Goal: Transaction & Acquisition: Purchase product/service

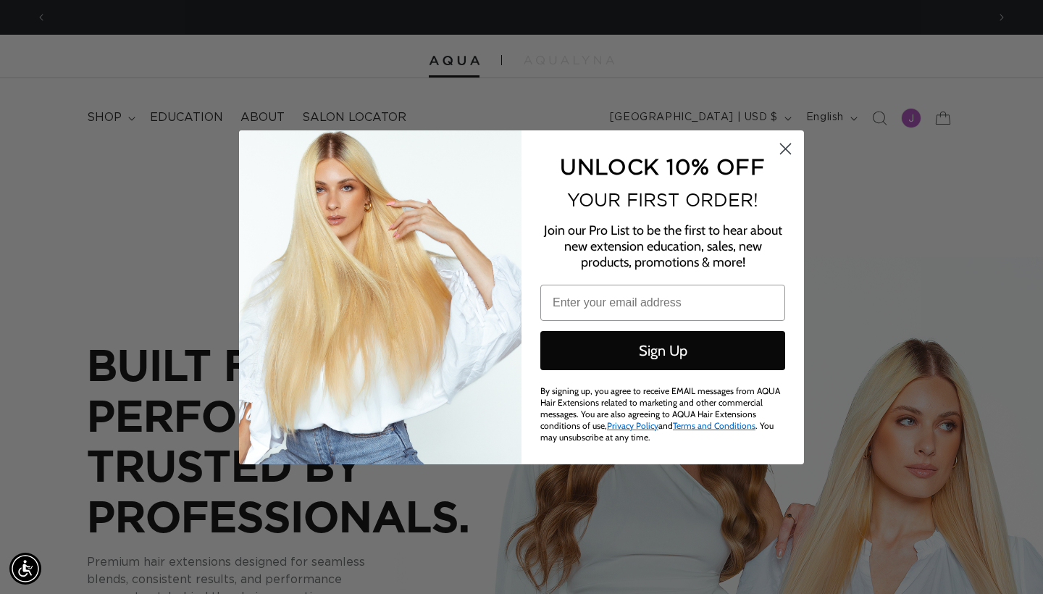
click at [774, 159] on circle "Close dialog" at bounding box center [785, 148] width 24 height 24
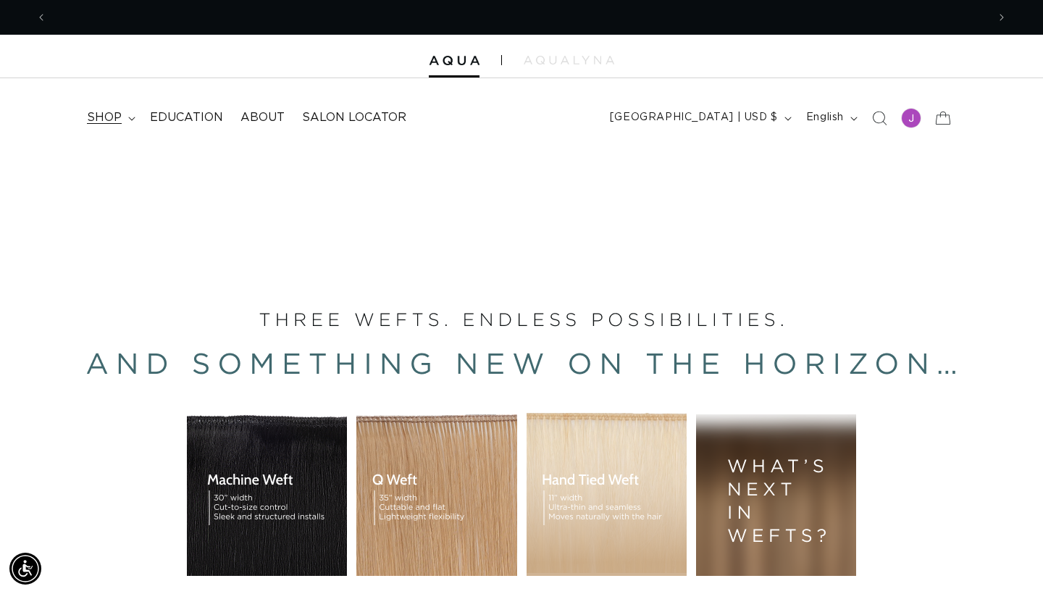
scroll to position [0, 1880]
click at [124, 122] on summary "shop" at bounding box center [109, 117] width 63 height 33
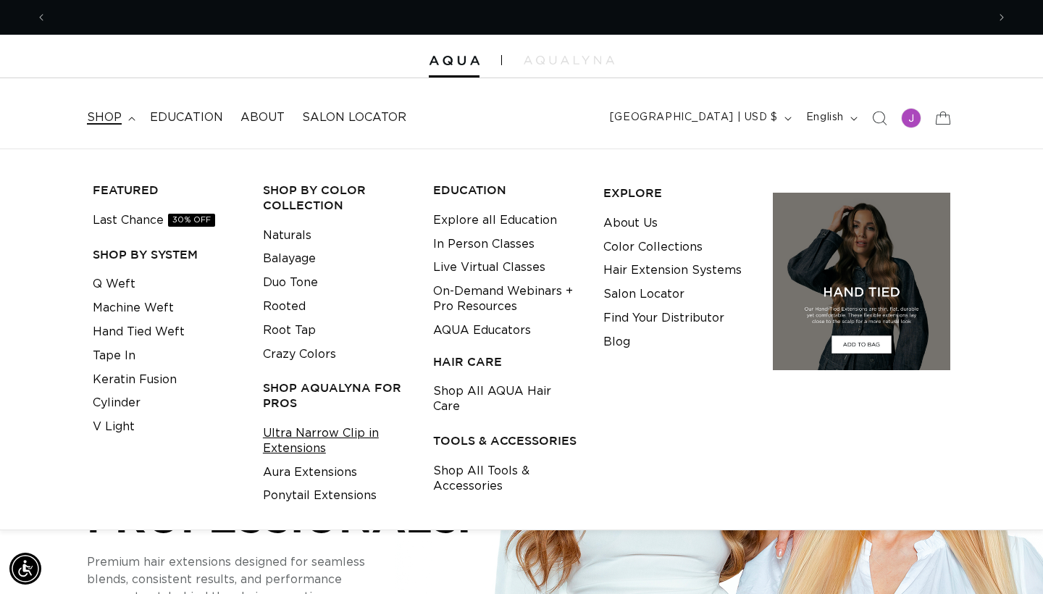
scroll to position [0, 940]
click at [478, 459] on link "Shop All Tools & Accessories" at bounding box center [507, 478] width 148 height 39
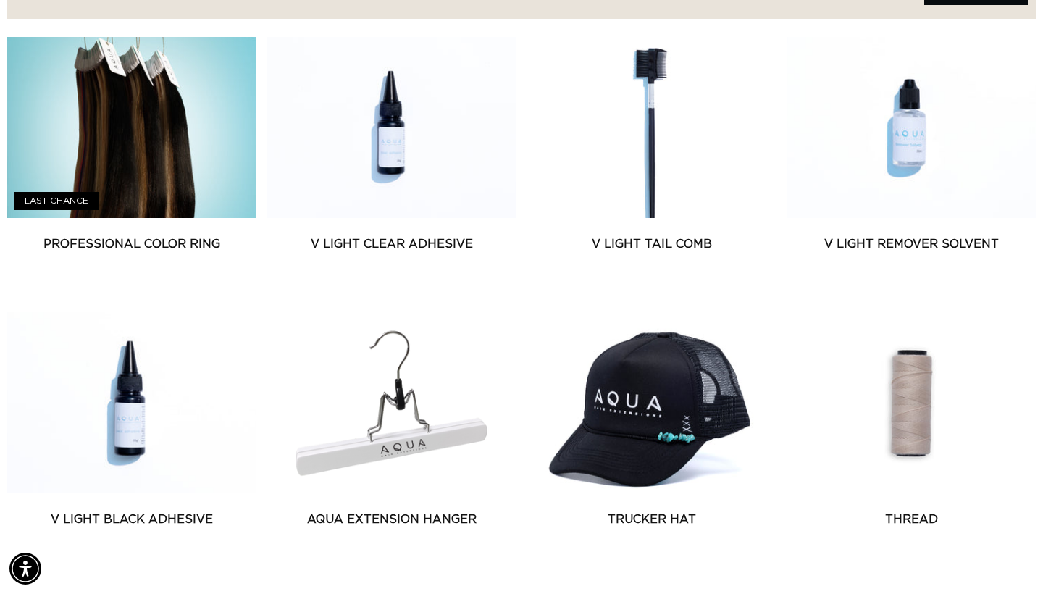
scroll to position [640, 0]
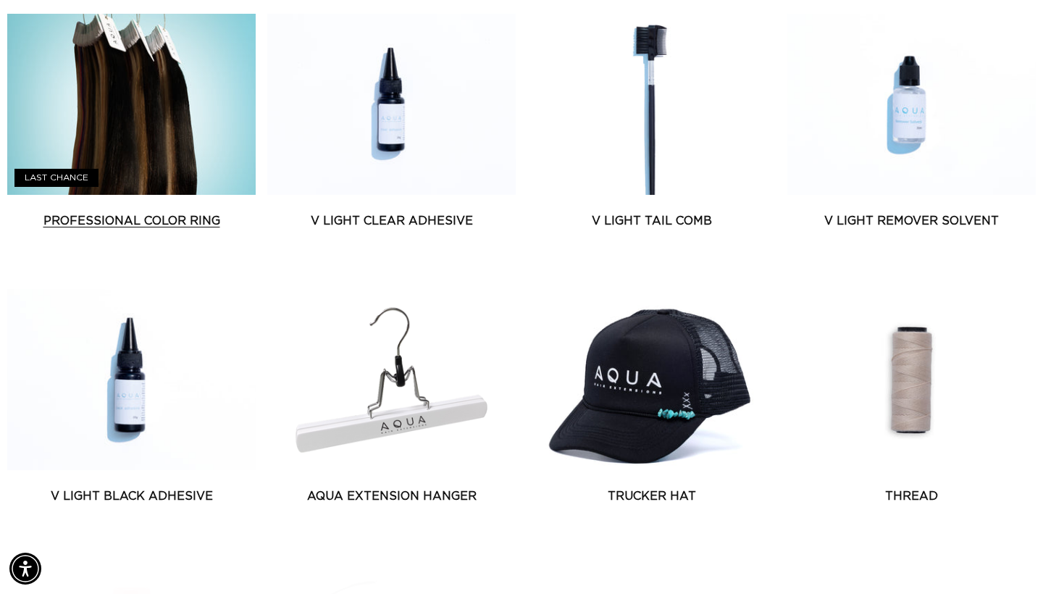
click at [197, 212] on link "Professional Color Ring" at bounding box center [131, 220] width 248 height 17
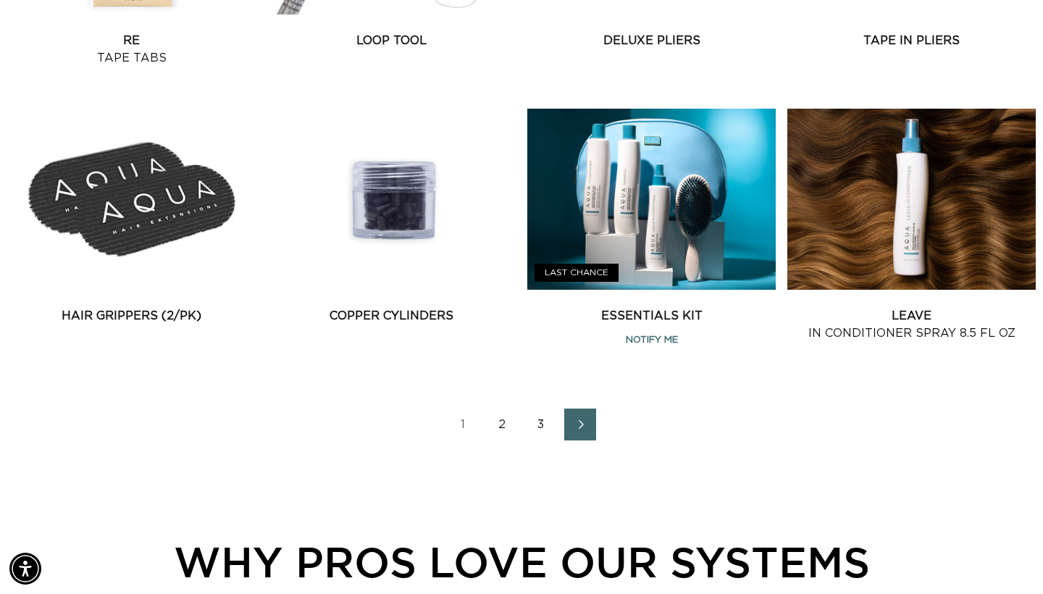
scroll to position [1645, 1]
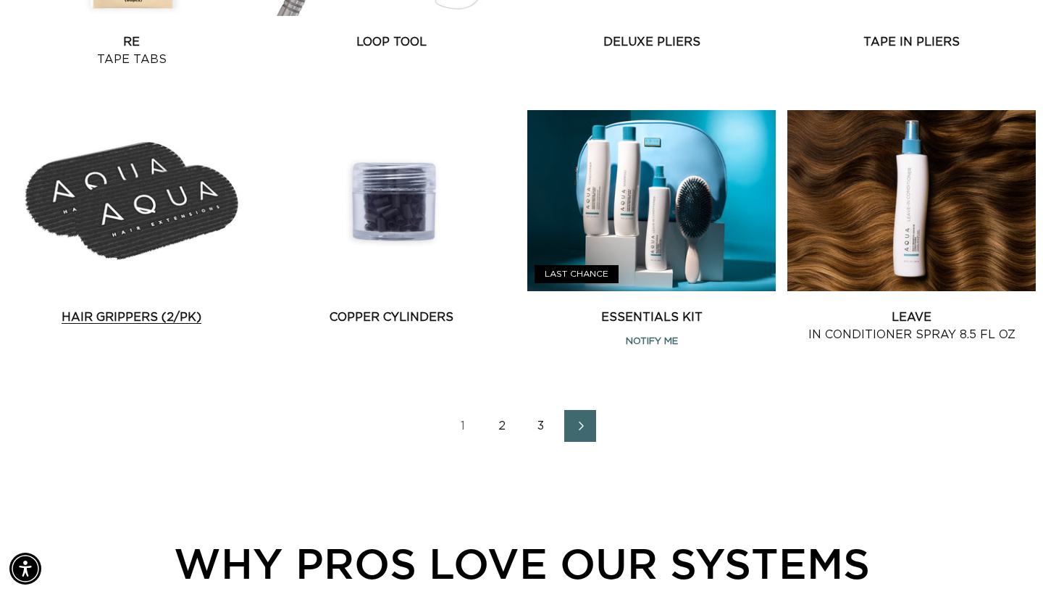
click at [108, 319] on link "Hair Grippers (2/pk)" at bounding box center [131, 317] width 248 height 17
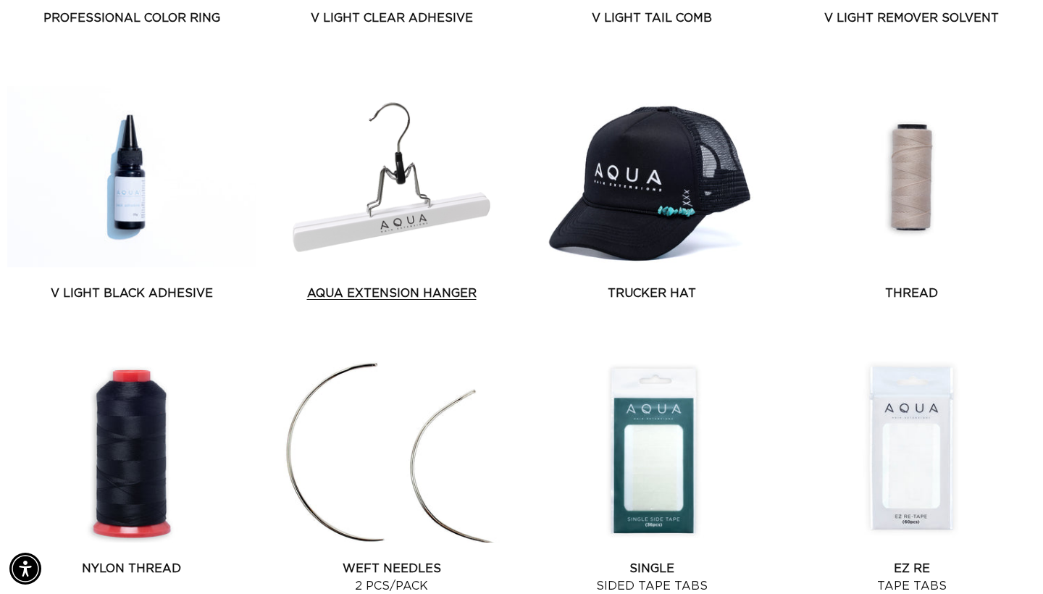
scroll to position [0, 0]
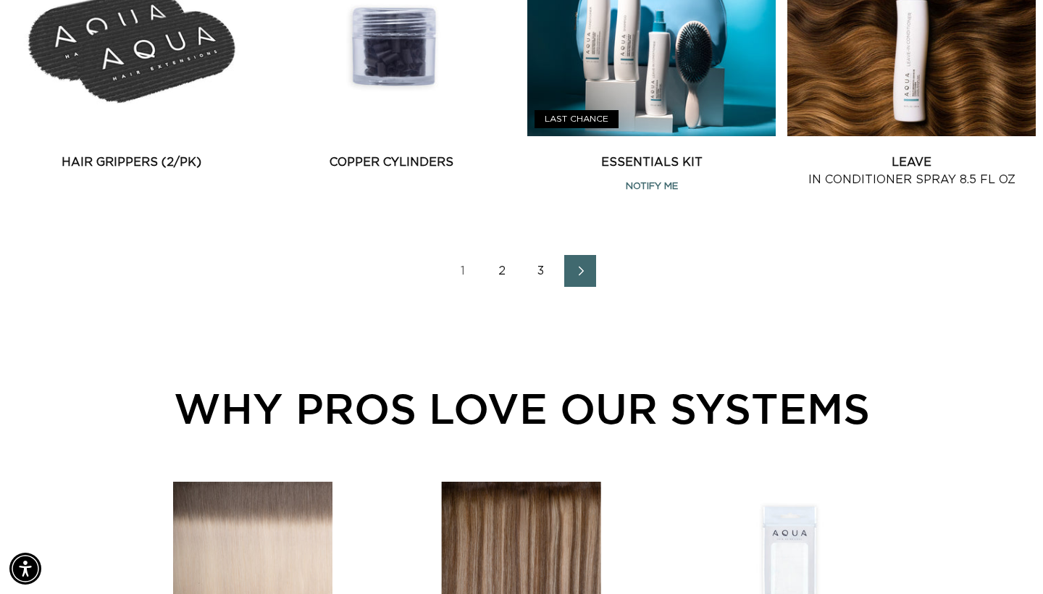
click at [567, 287] on link "Next page" at bounding box center [580, 271] width 32 height 32
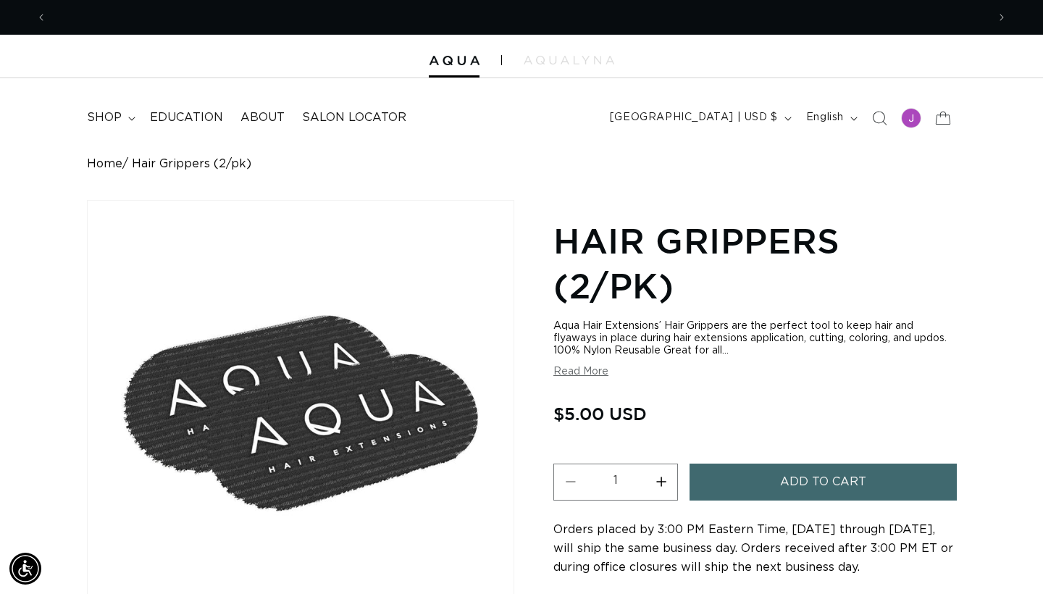
scroll to position [0, 940]
click at [665, 467] on button "Increase quantity for Hair Grippers (2/pk)" at bounding box center [661, 481] width 33 height 37
type input "2"
click at [778, 482] on button "Add to cart" at bounding box center [822, 481] width 267 height 37
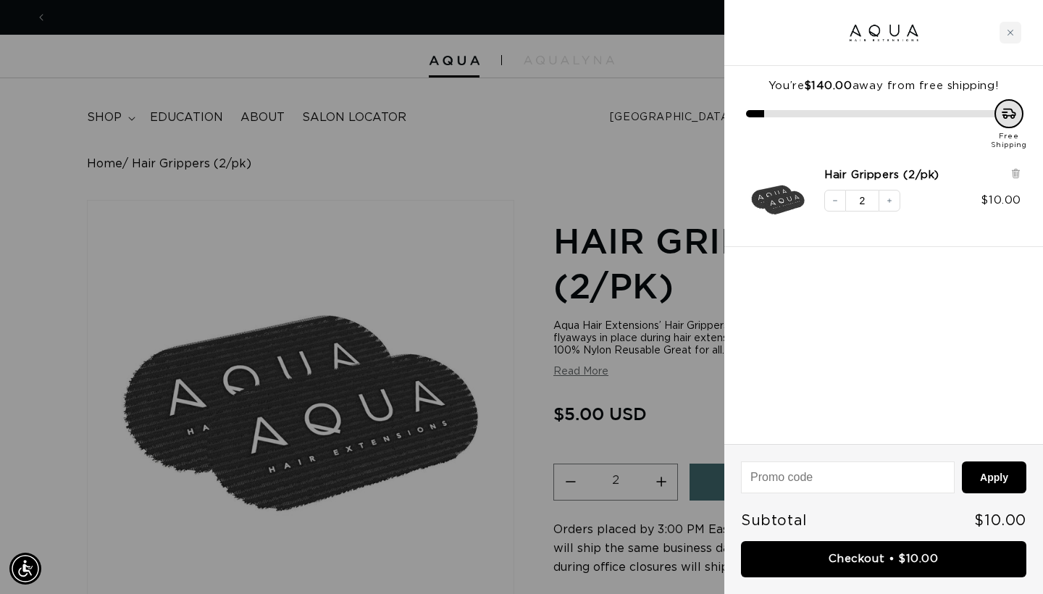
scroll to position [0, 0]
click at [694, 212] on div at bounding box center [521, 297] width 1043 height 594
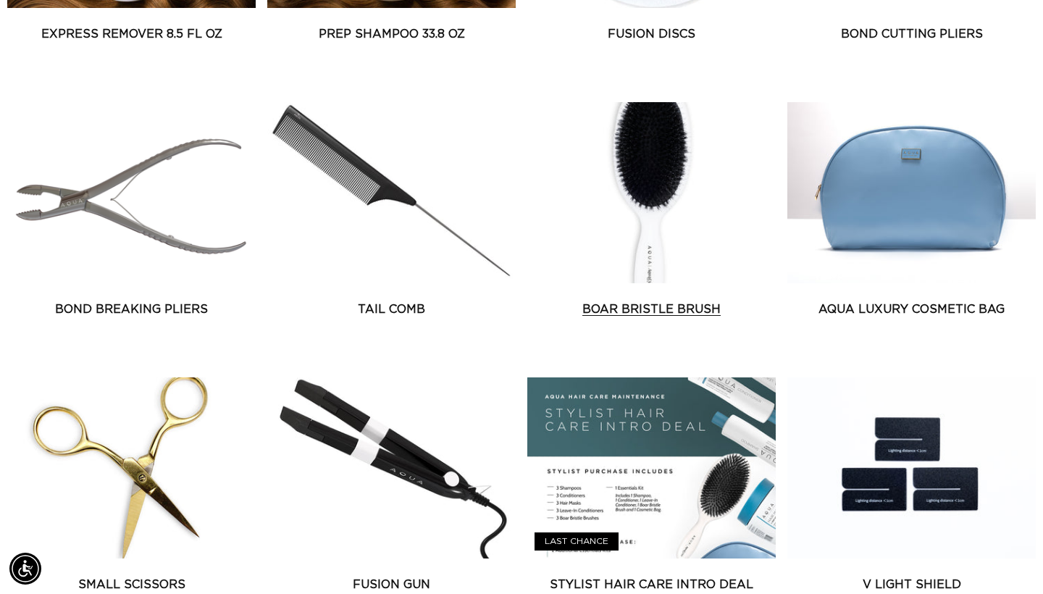
scroll to position [0, 940]
click at [618, 301] on link "Boar Bristle Brush" at bounding box center [651, 309] width 248 height 17
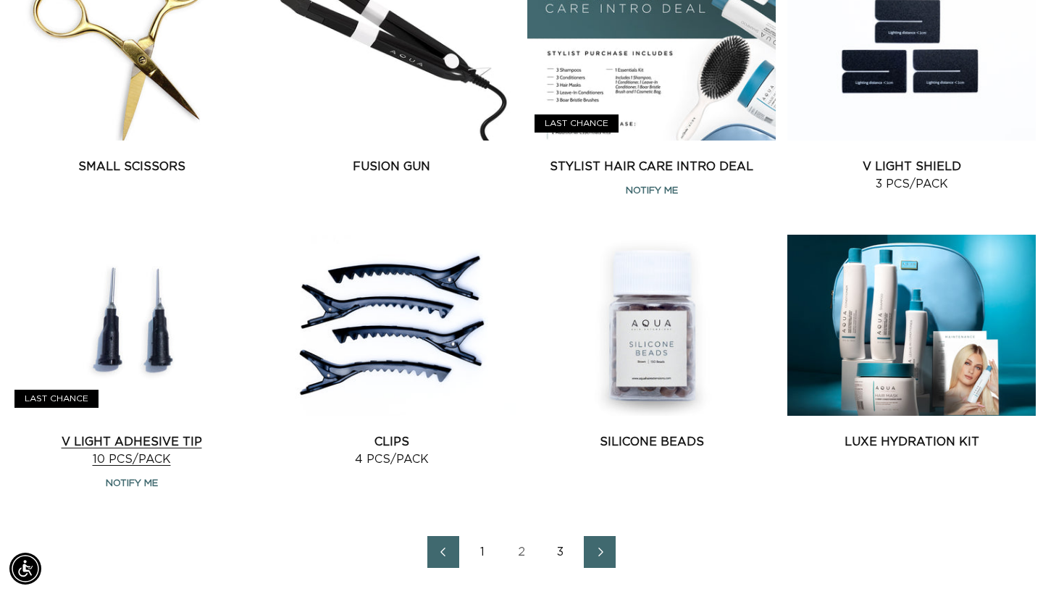
scroll to position [1595, 0]
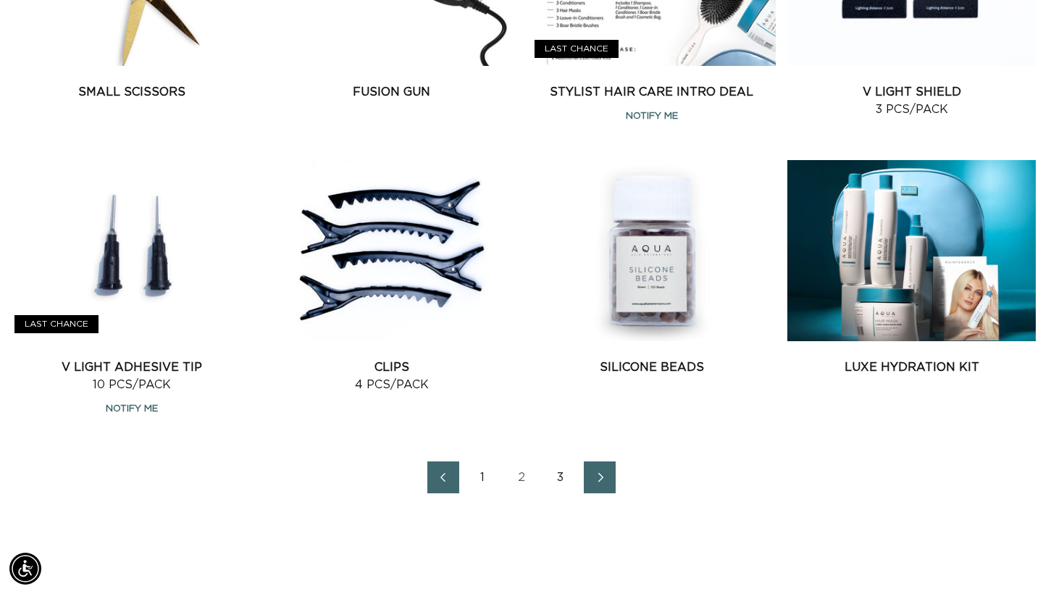
click at [615, 484] on link "Next page" at bounding box center [600, 477] width 32 height 32
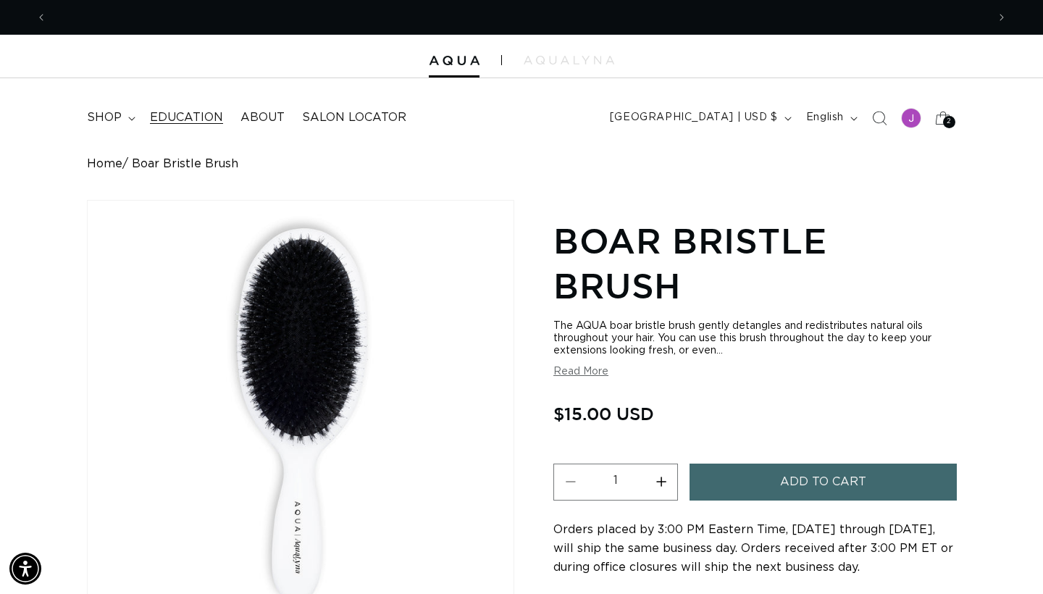
scroll to position [0, 1880]
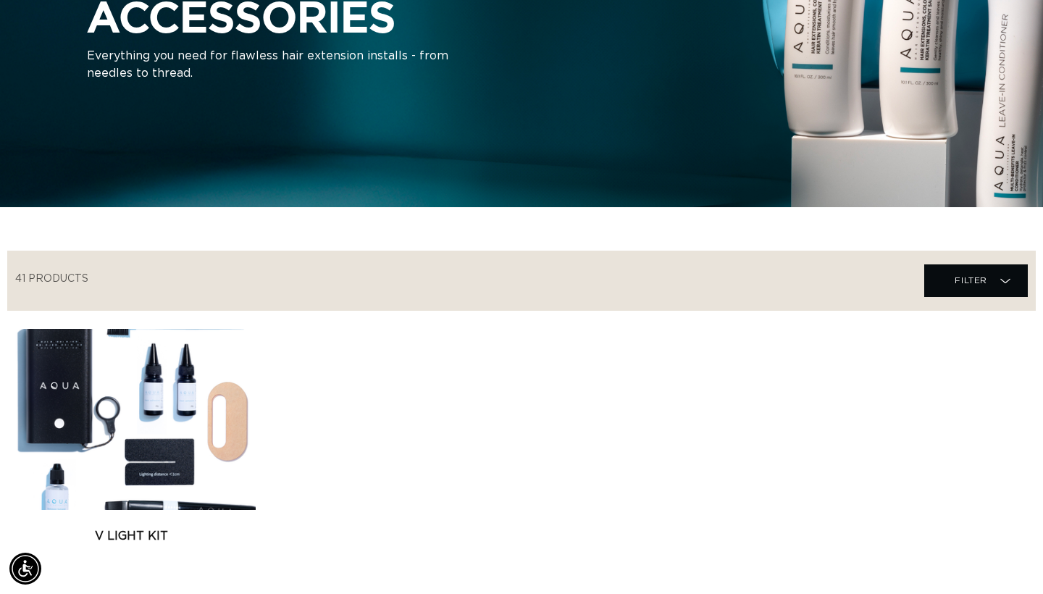
scroll to position [6, 0]
